Goal: Information Seeking & Learning: Learn about a topic

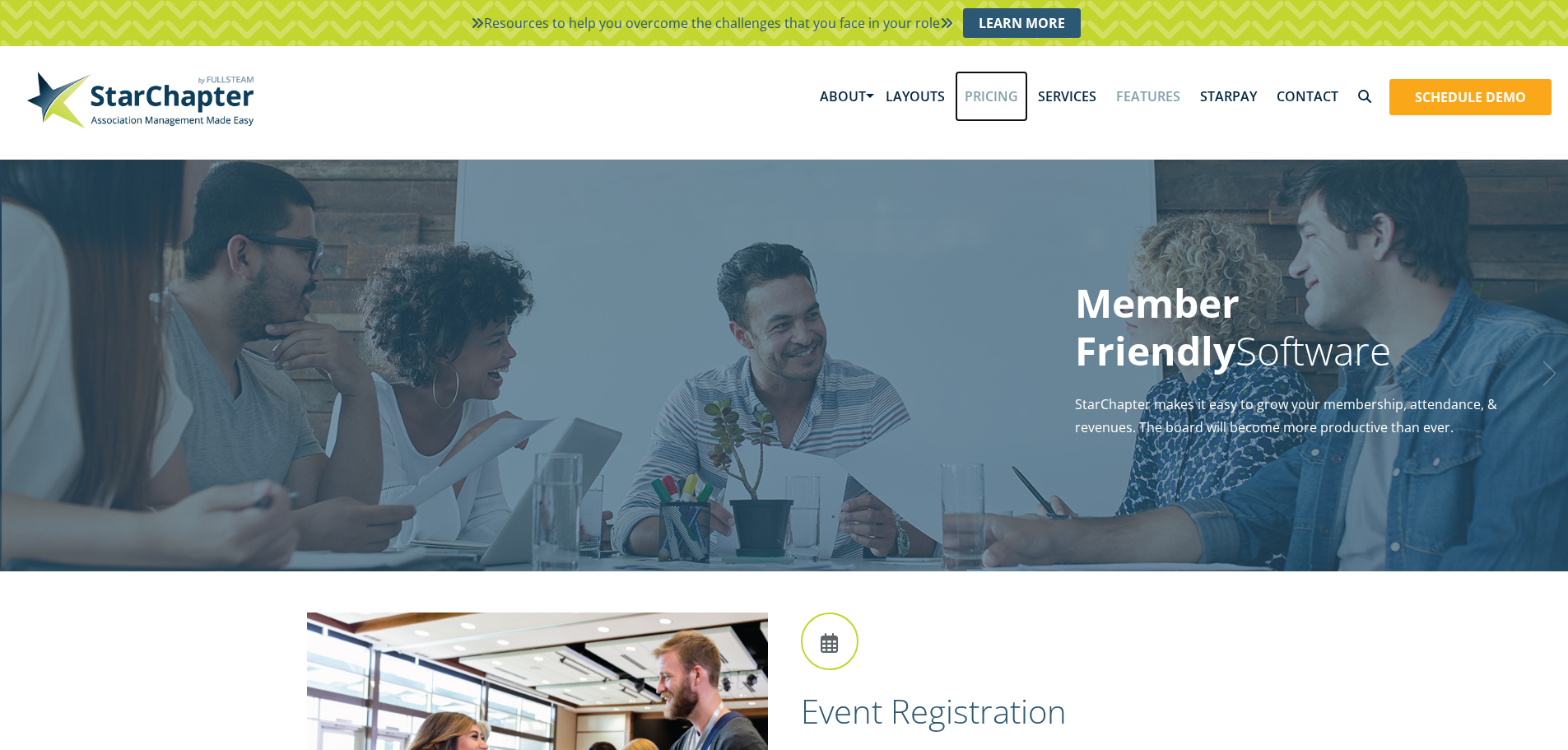
click at [1002, 85] on link "Pricing" at bounding box center [991, 95] width 73 height 51
click at [1223, 87] on link "StarPay" at bounding box center [1228, 95] width 76 height 51
